Goal: Transaction & Acquisition: Purchase product/service

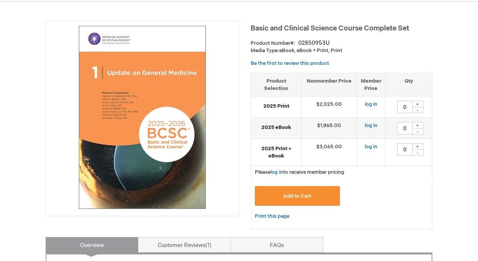
scroll to position [95, 0]
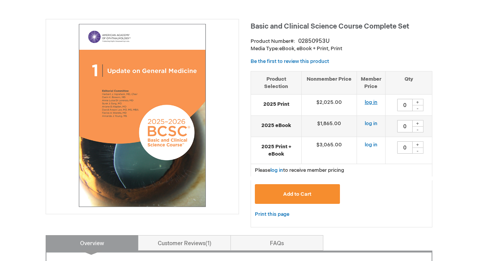
click at [368, 101] on link "log in" at bounding box center [370, 102] width 13 height 6
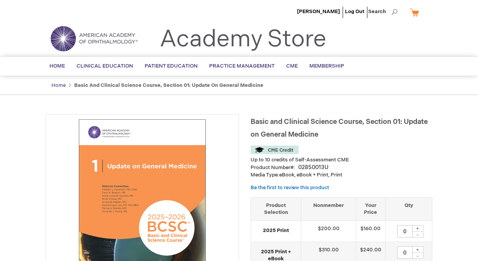
click at [61, 86] on link "Home" at bounding box center [58, 85] width 14 height 6
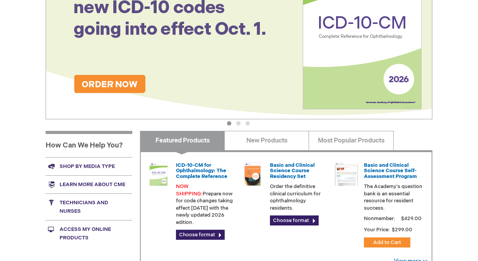
scroll to position [245, 0]
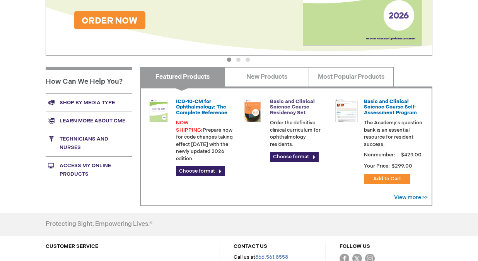
click at [288, 107] on link "Basic and Clinical Science Course Residency Set" at bounding box center [292, 107] width 45 height 17
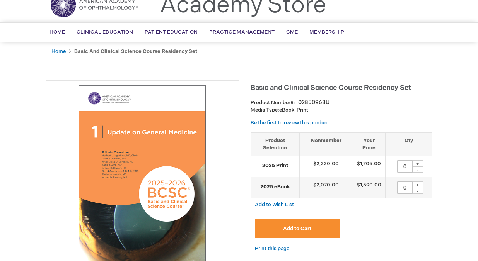
scroll to position [37, 0]
